Goal: Entertainment & Leisure: Browse casually

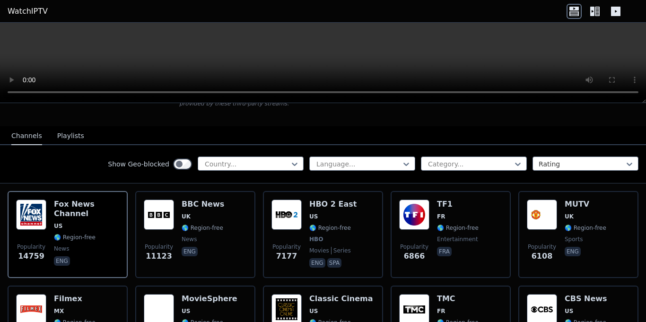
scroll to position [83, 0]
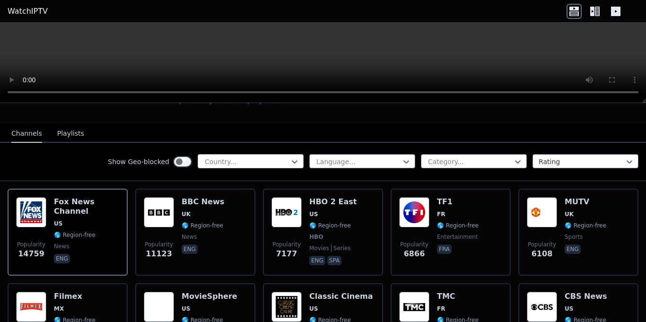
click at [248, 162] on div at bounding box center [247, 161] width 86 height 9
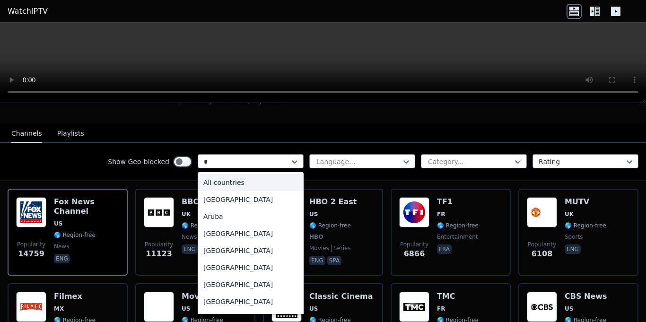
type input "**"
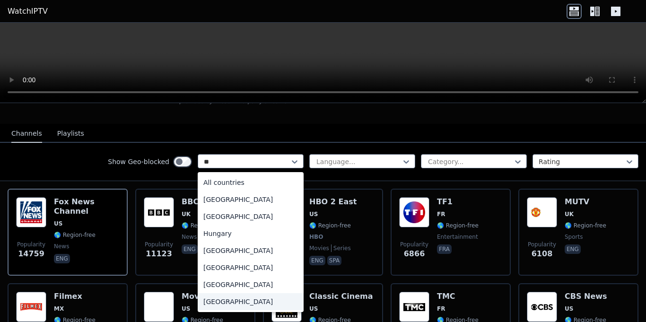
click at [229, 305] on div "[GEOGRAPHIC_DATA]" at bounding box center [251, 301] width 106 height 17
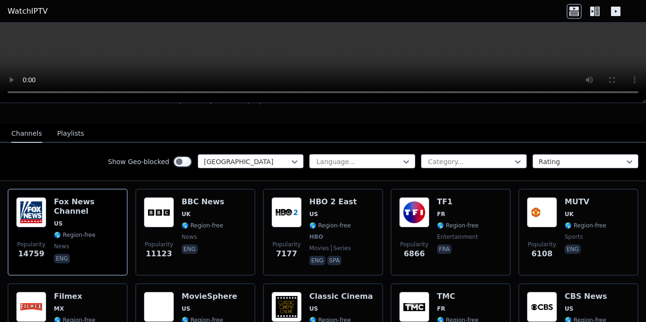
click at [364, 158] on div at bounding box center [359, 161] width 86 height 9
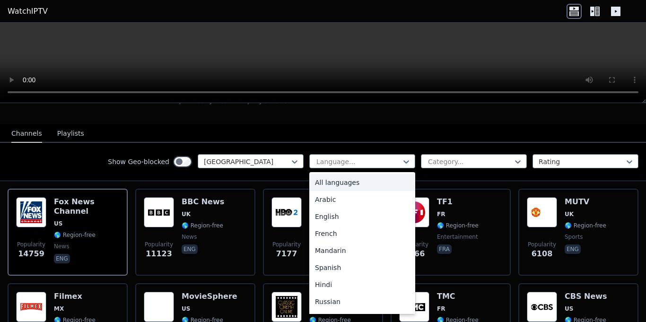
click at [257, 143] on div "Show Geo-blocked [GEOGRAPHIC_DATA] 22 results available. Use Up and Down to cho…" at bounding box center [323, 162] width 646 height 38
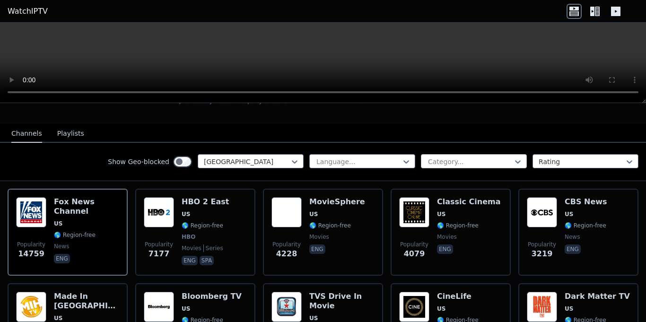
click at [449, 165] on div at bounding box center [470, 161] width 86 height 9
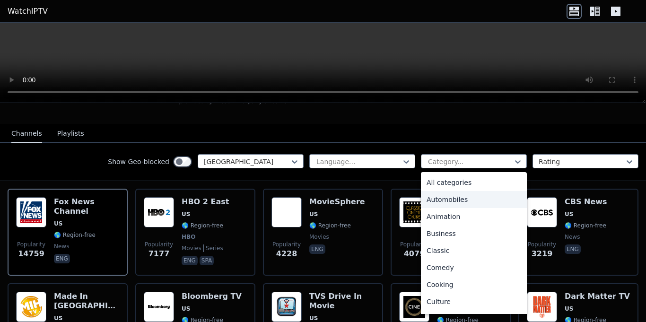
click at [471, 125] on nav "Channels Playlists" at bounding box center [323, 133] width 646 height 19
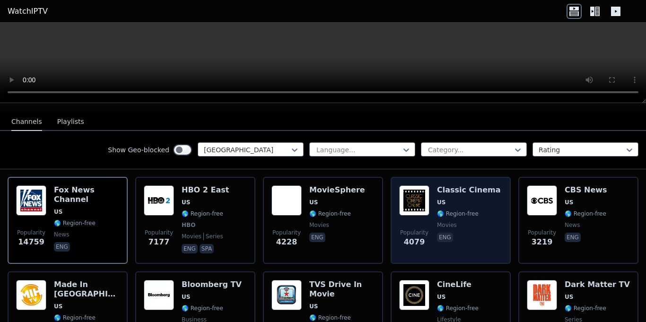
scroll to position [94, 0]
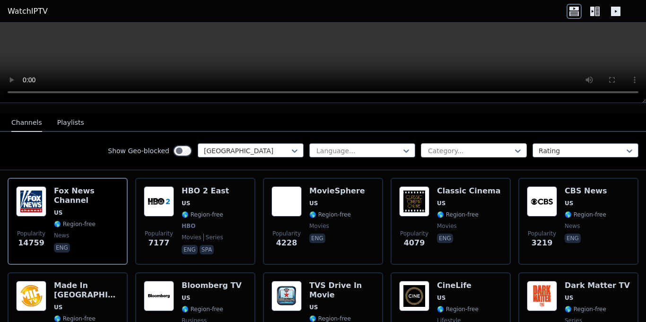
click at [433, 154] on div at bounding box center [470, 150] width 86 height 9
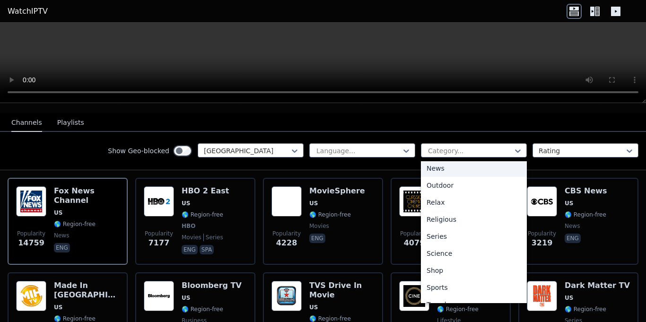
scroll to position [296, 0]
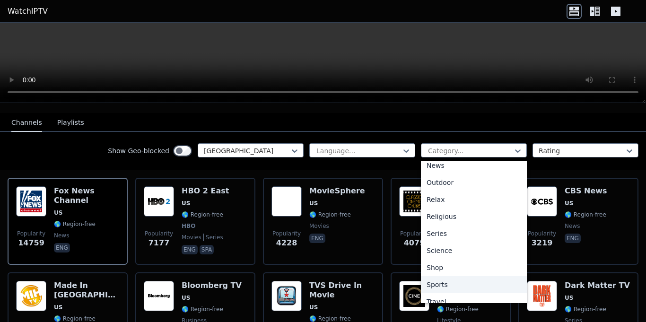
click at [440, 283] on div "Sports" at bounding box center [474, 284] width 106 height 17
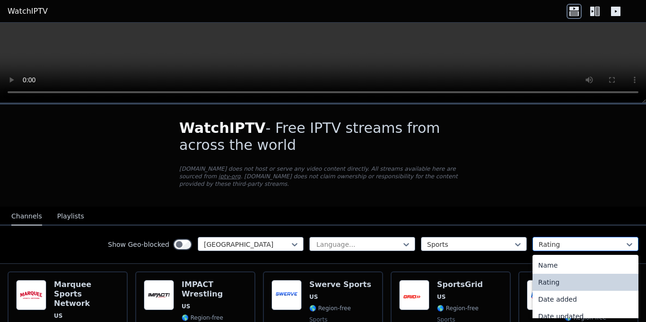
click at [542, 244] on div at bounding box center [582, 244] width 86 height 9
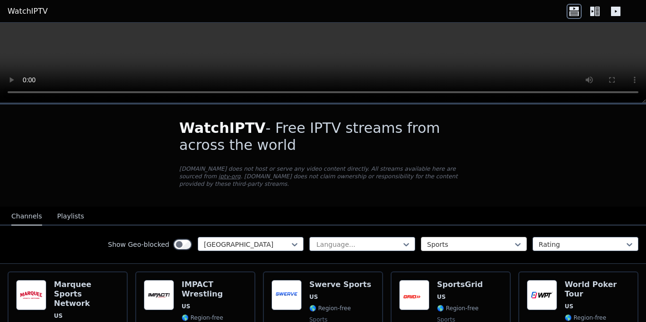
click at [526, 245] on div "Sports" at bounding box center [474, 244] width 106 height 14
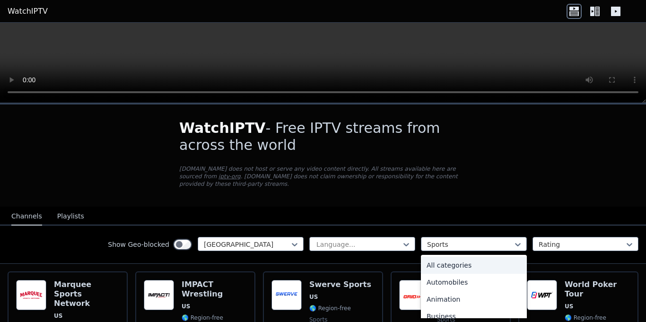
click at [453, 264] on div "All categories" at bounding box center [474, 265] width 106 height 17
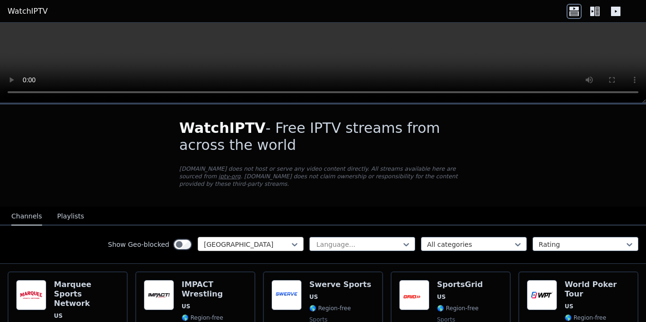
click at [276, 244] on div at bounding box center [247, 244] width 86 height 9
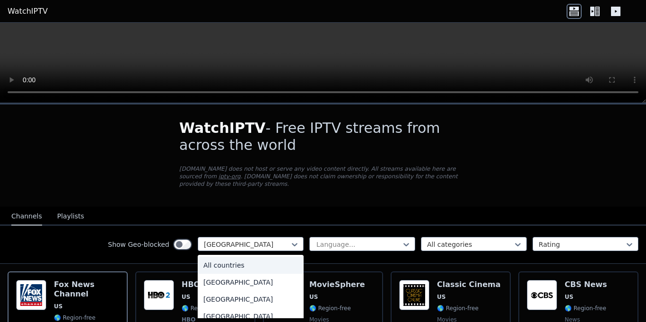
click at [219, 266] on div "All countries" at bounding box center [251, 265] width 106 height 17
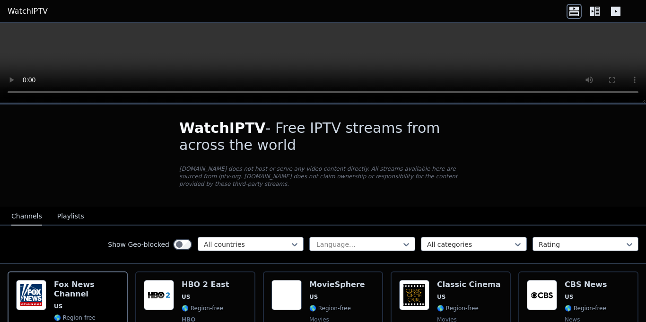
click at [60, 218] on button "Playlists" at bounding box center [70, 217] width 27 height 18
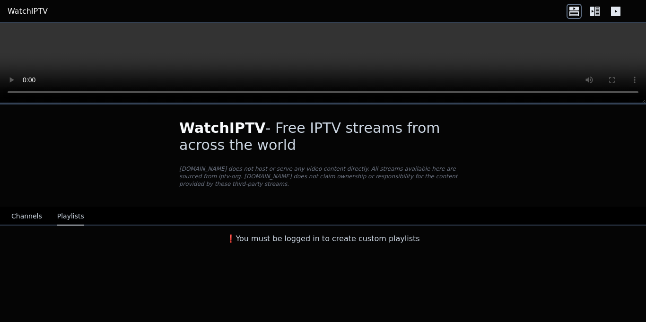
click at [273, 230] on div "❗️You must be logged in to create custom playlists" at bounding box center [323, 235] width 318 height 19
click at [588, 13] on icon at bounding box center [595, 11] width 15 height 15
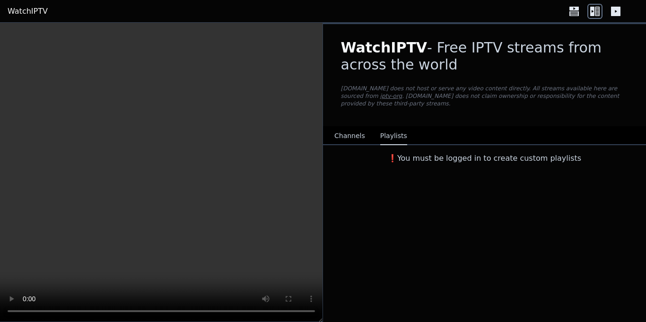
click at [616, 16] on icon at bounding box center [615, 11] width 15 height 15
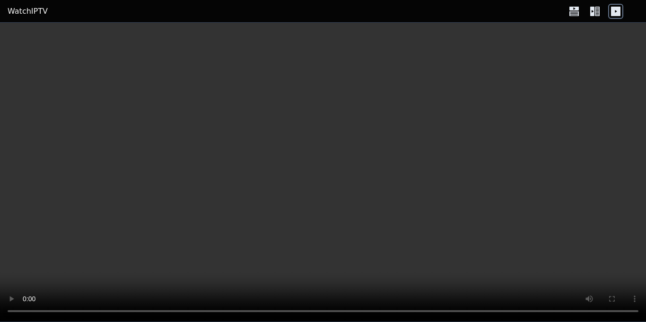
click at [600, 12] on icon at bounding box center [595, 11] width 15 height 15
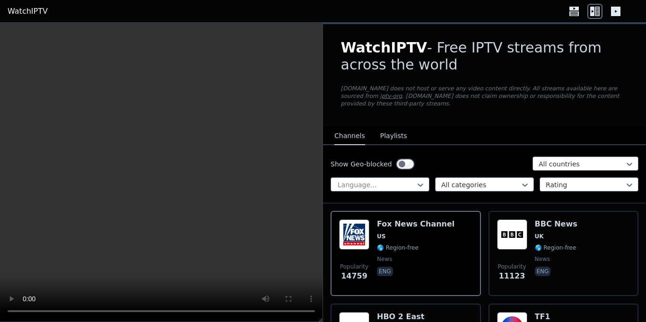
click at [596, 13] on icon at bounding box center [597, 11] width 5 height 9
